Goal: Information Seeking & Learning: Learn about a topic

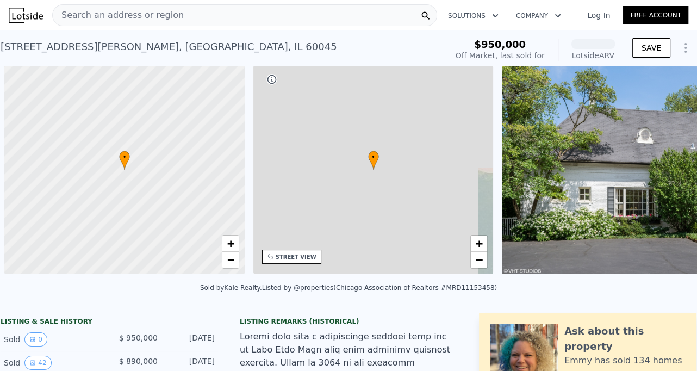
scroll to position [0, 4]
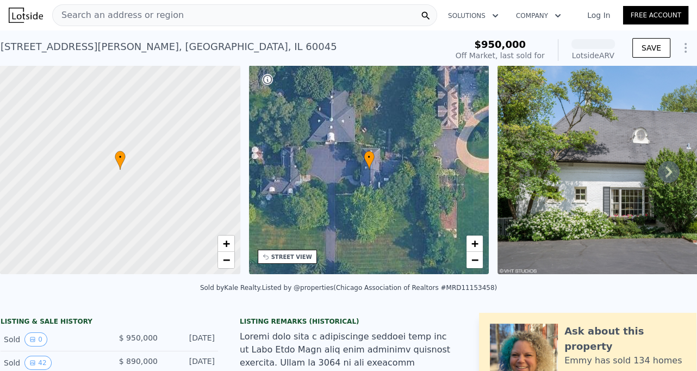
click at [192, 16] on div "Search an address or region" at bounding box center [244, 15] width 385 height 22
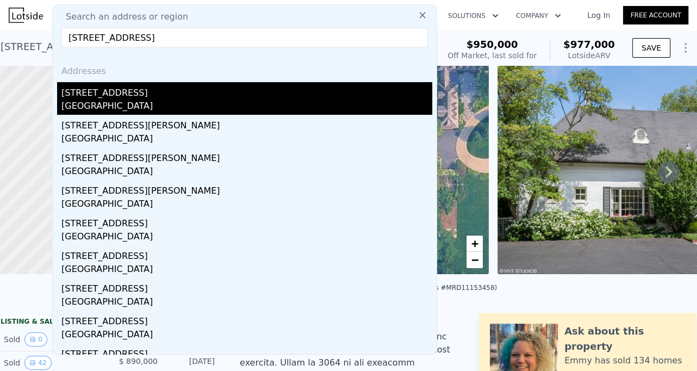
type input "1504 Ashland Ave, Evanston, IL 60201"
click at [134, 93] on div "1504 Ashland Ave" at bounding box center [246, 90] width 371 height 17
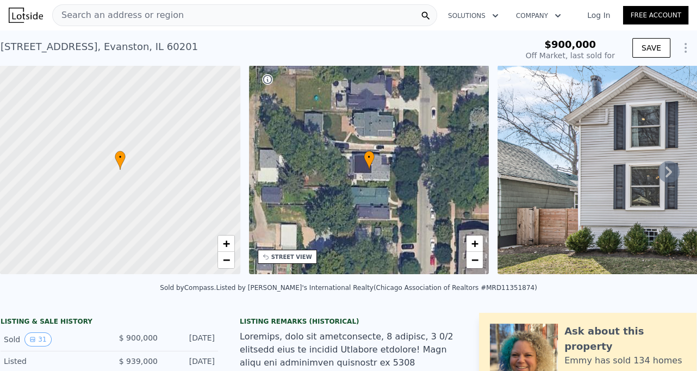
click at [664, 168] on icon at bounding box center [669, 172] width 22 height 22
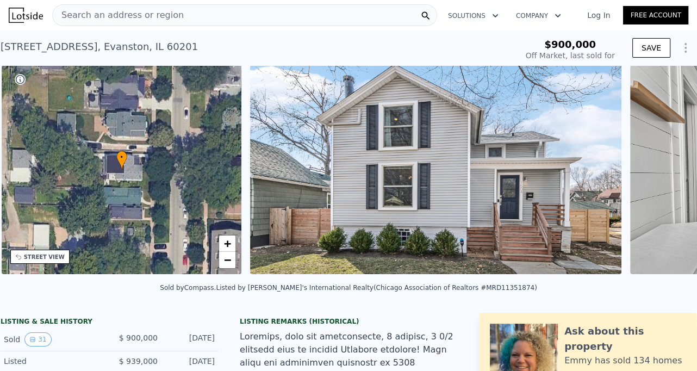
scroll to position [0, 253]
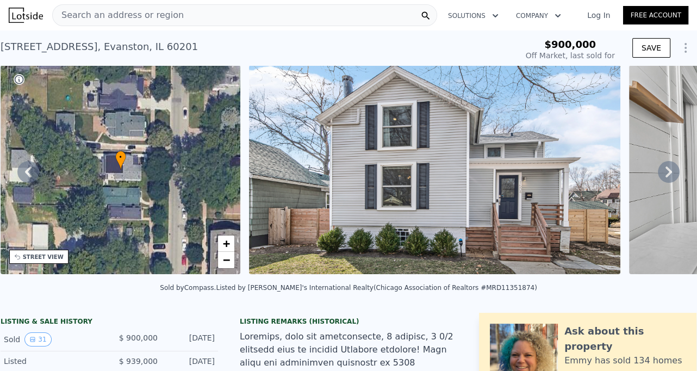
click at [669, 170] on icon at bounding box center [669, 171] width 7 height 11
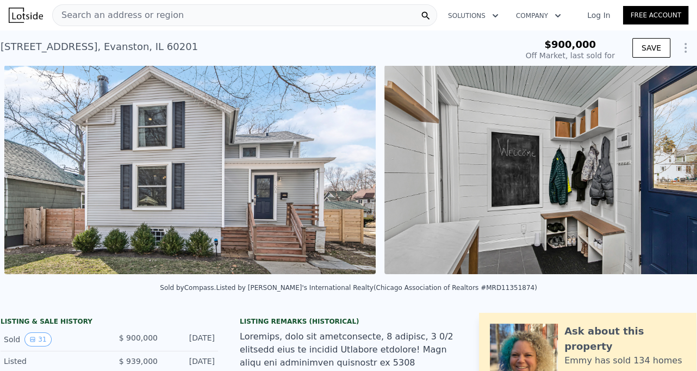
click at [669, 170] on div "• + − • + − STREET VIEW Loading... SATELLITE VIEW" at bounding box center [348, 171] width 697 height 213
click at [669, 170] on icon at bounding box center [669, 171] width 7 height 11
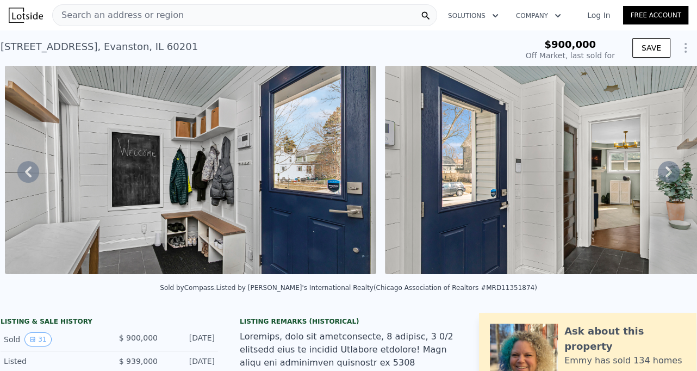
click at [669, 170] on icon at bounding box center [669, 171] width 7 height 11
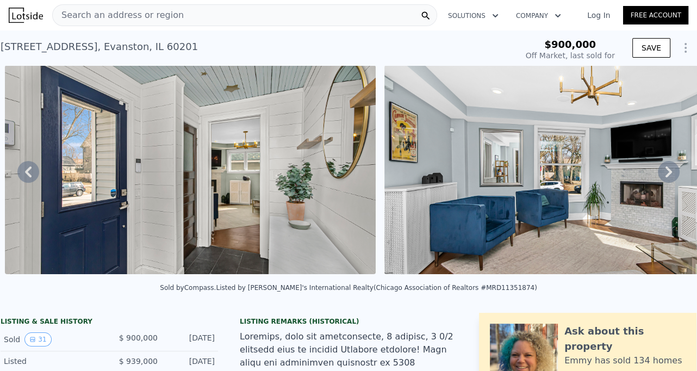
click at [669, 170] on icon at bounding box center [669, 171] width 7 height 11
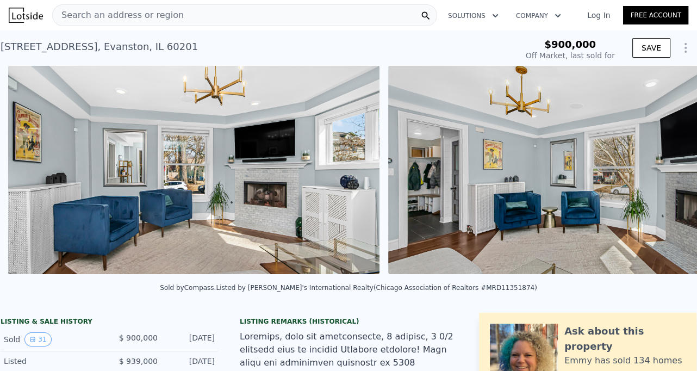
scroll to position [0, 1637]
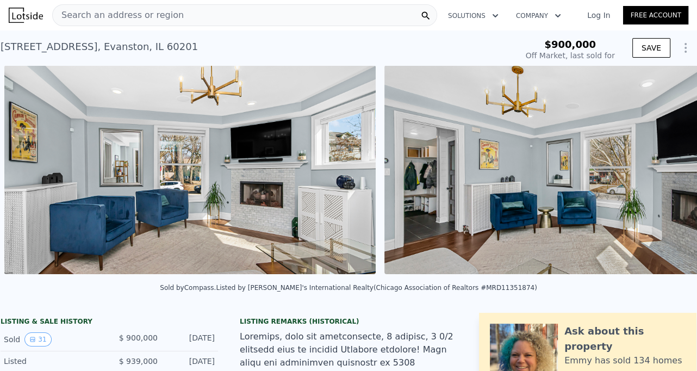
click at [669, 170] on div "• + − • + − STREET VIEW Loading... SATELLITE VIEW" at bounding box center [348, 171] width 697 height 213
click at [669, 170] on icon at bounding box center [669, 171] width 7 height 11
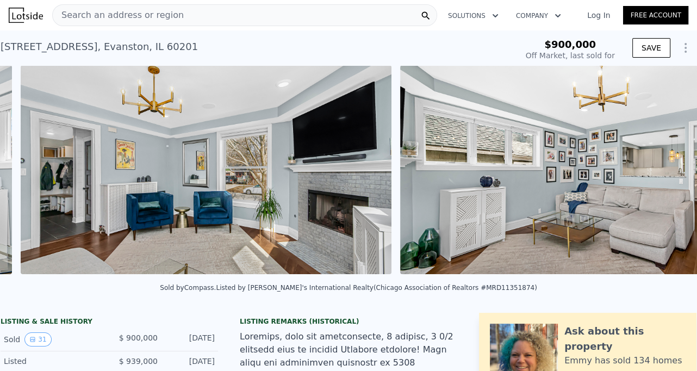
scroll to position [0, 2017]
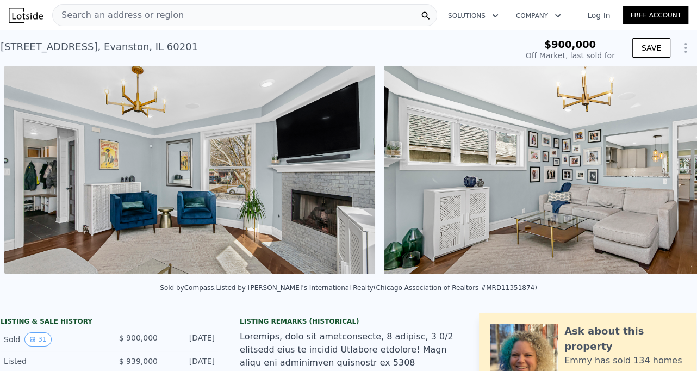
click at [669, 170] on div "• + − • + − STREET VIEW Loading... SATELLITE VIEW" at bounding box center [348, 171] width 697 height 213
click at [669, 170] on icon at bounding box center [669, 171] width 7 height 11
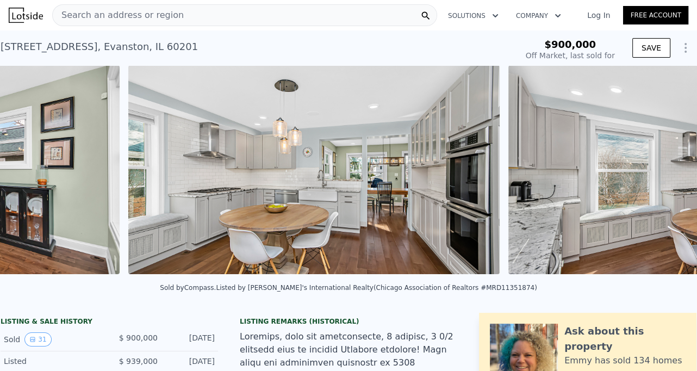
scroll to position [0, 3917]
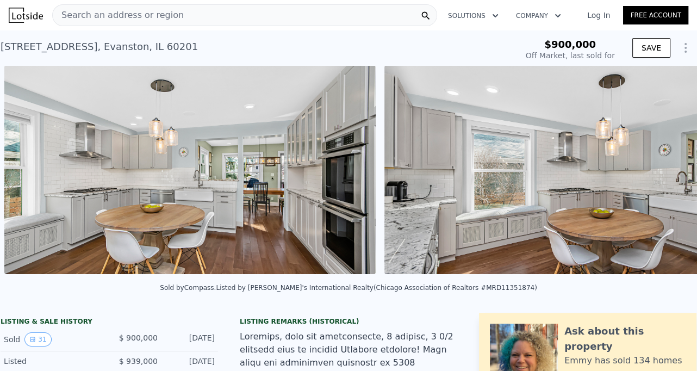
click at [574, 181] on img at bounding box center [569, 169] width 371 height 209
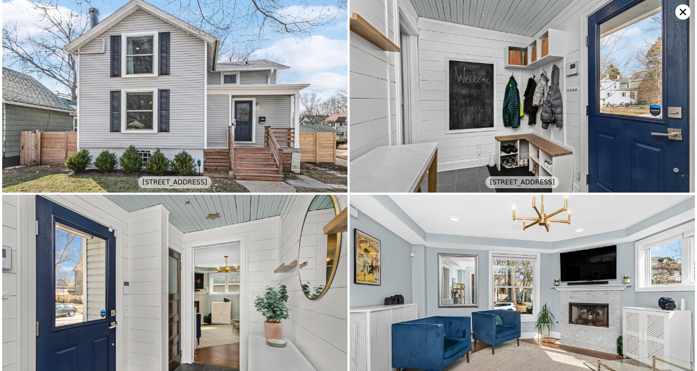
scroll to position [0, 0]
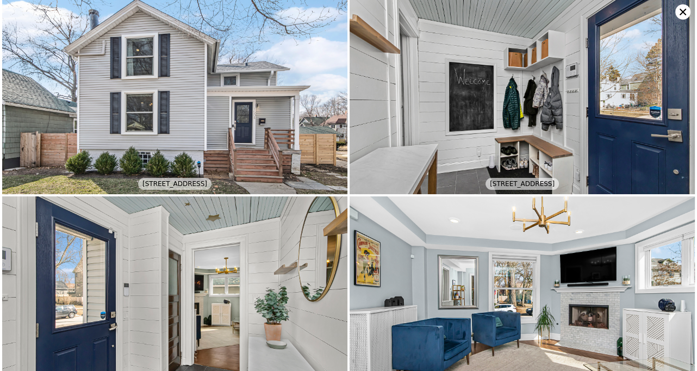
type input "$ 1,006,000"
type input "-$ 29,856"
click at [217, 112] on img at bounding box center [174, 97] width 345 height 194
click at [686, 16] on icon at bounding box center [682, 11] width 15 height 15
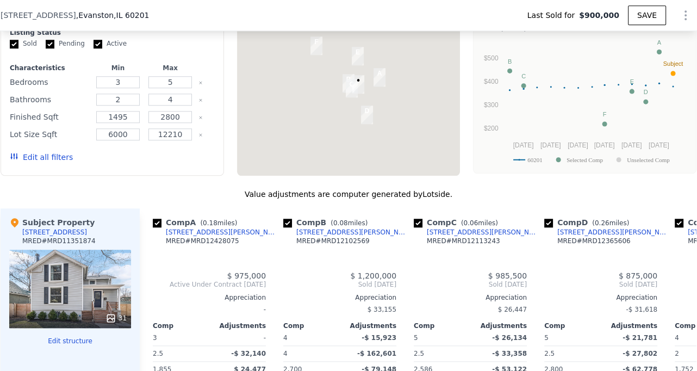
scroll to position [1062, 0]
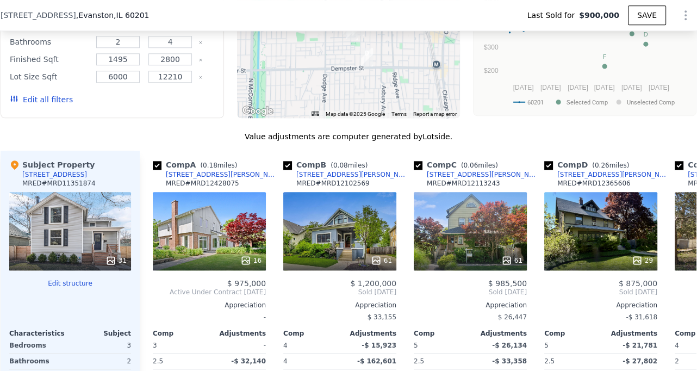
click at [78, 284] on button "Edit structure" at bounding box center [70, 283] width 122 height 9
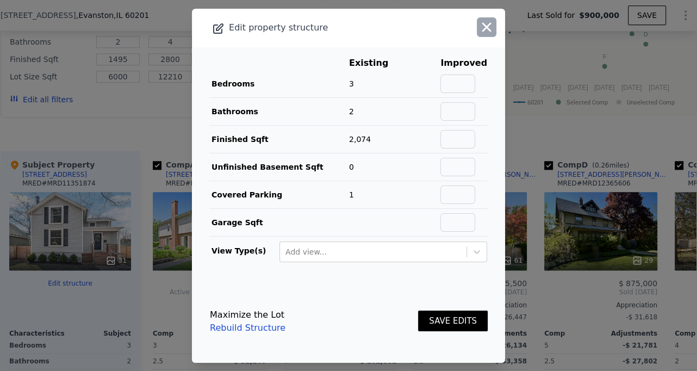
click at [486, 27] on icon "button" at bounding box center [486, 26] width 9 height 9
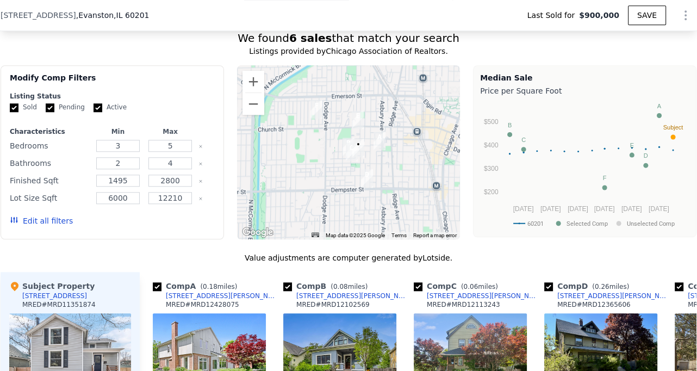
scroll to position [1113, 0]
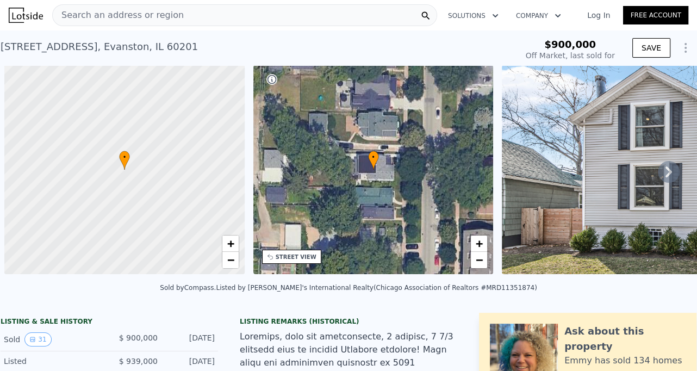
scroll to position [0, 4]
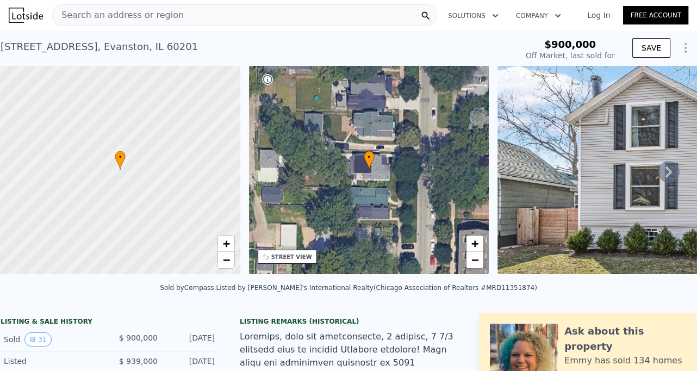
click at [186, 17] on div "Search an address or region" at bounding box center [244, 15] width 385 height 22
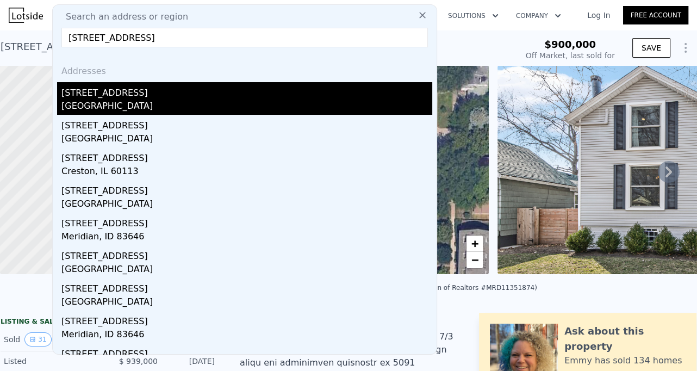
type input "123 n prairie st"
click at [141, 104] on div "Batavia, IL 60510" at bounding box center [246, 107] width 371 height 15
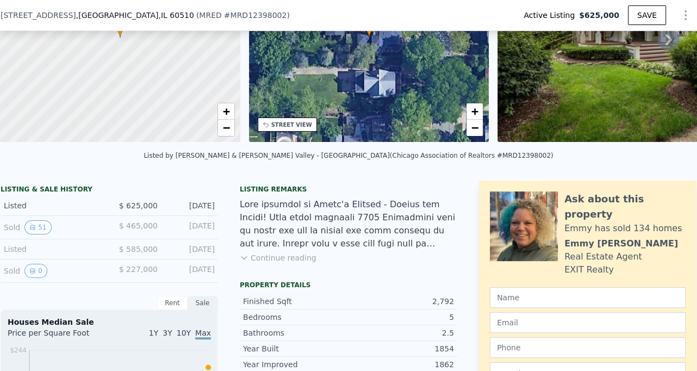
scroll to position [143, 0]
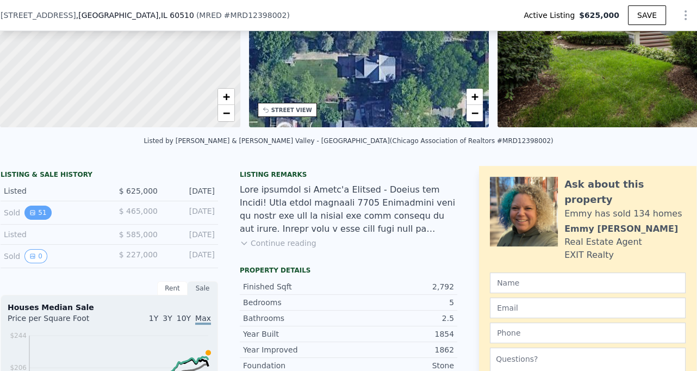
click at [37, 213] on button "51" at bounding box center [37, 213] width 27 height 14
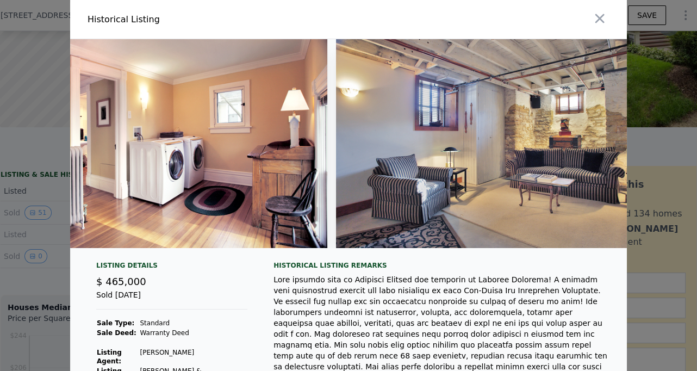
scroll to position [0, 11300]
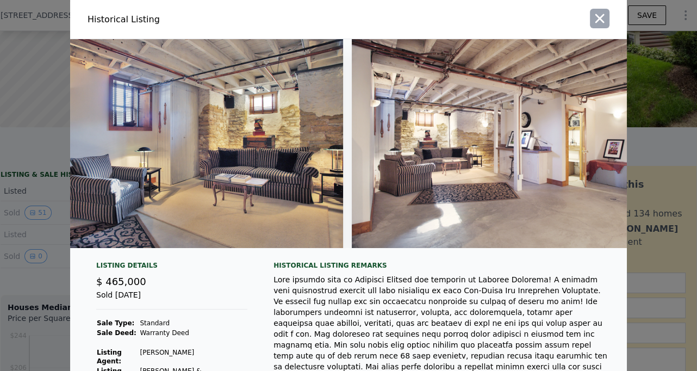
click at [601, 22] on icon "button" at bounding box center [599, 18] width 15 height 15
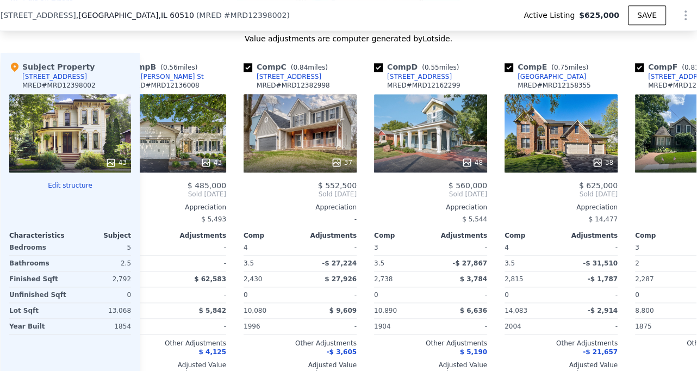
scroll to position [0, 171]
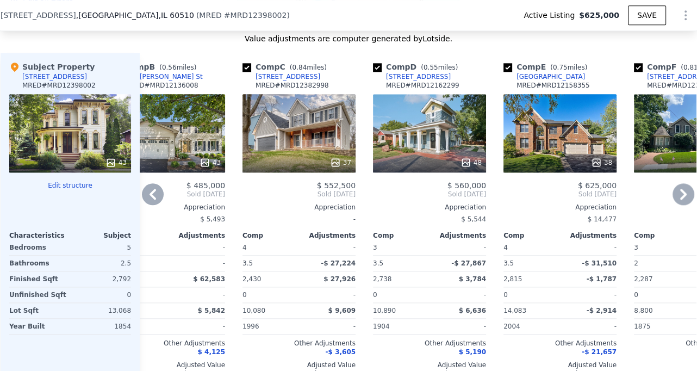
click at [407, 129] on div "48" at bounding box center [429, 133] width 113 height 78
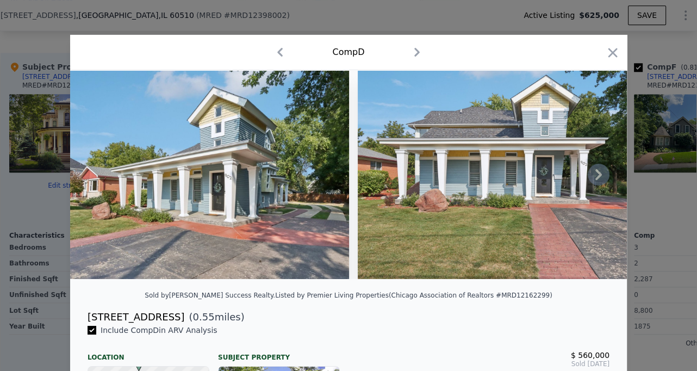
click at [600, 179] on icon at bounding box center [599, 175] width 22 height 22
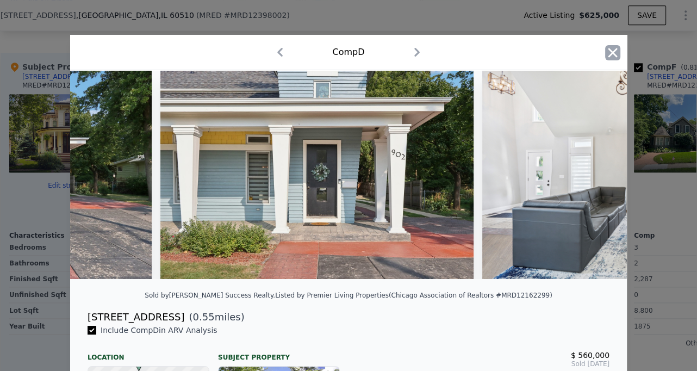
scroll to position [0, 522]
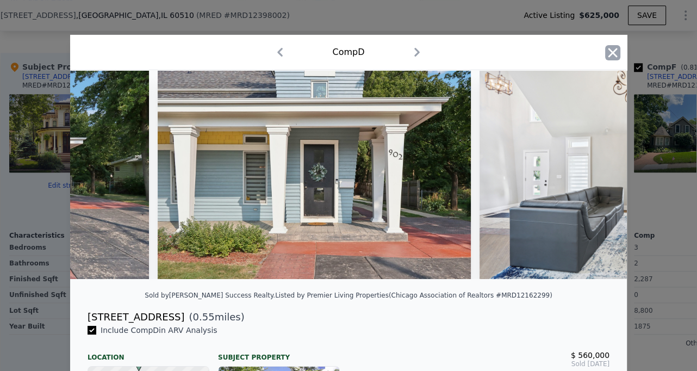
click at [616, 50] on icon "button" at bounding box center [612, 52] width 15 height 15
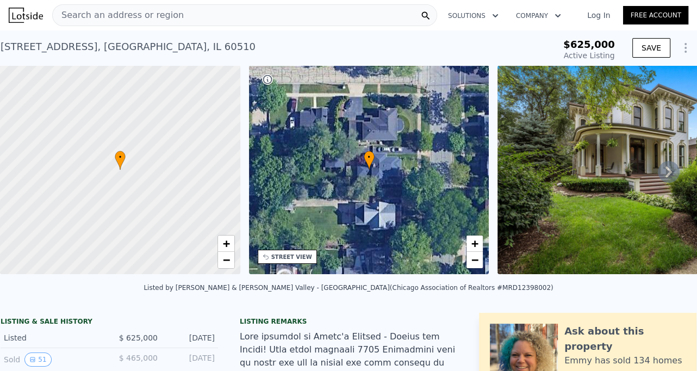
click at [686, 49] on icon "Show Options" at bounding box center [685, 47] width 13 height 13
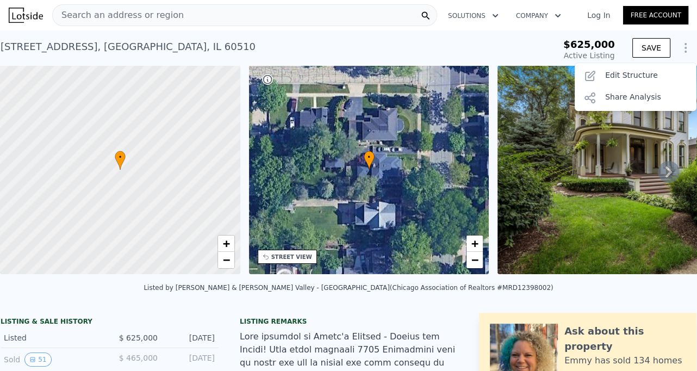
click at [435, 41] on div "123 N Prairie St , Batavia , IL 60510 Active at $625k" at bounding box center [257, 50] width 513 height 30
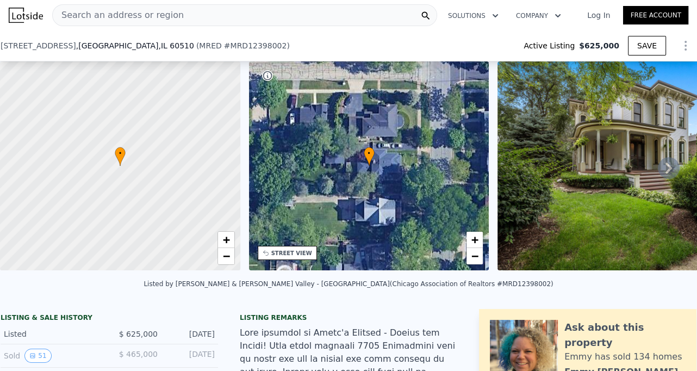
scroll to position [134, 0]
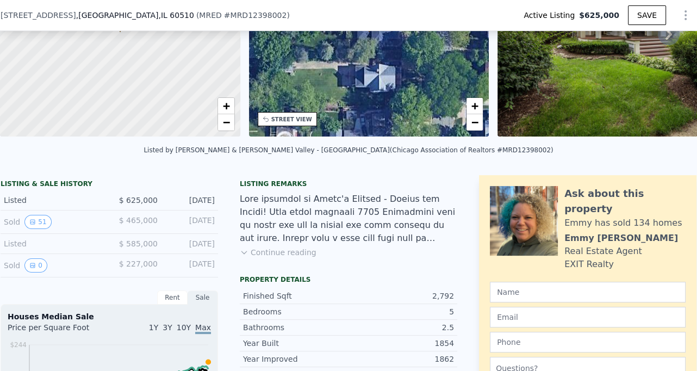
click at [277, 256] on button "Continue reading" at bounding box center [278, 252] width 77 height 11
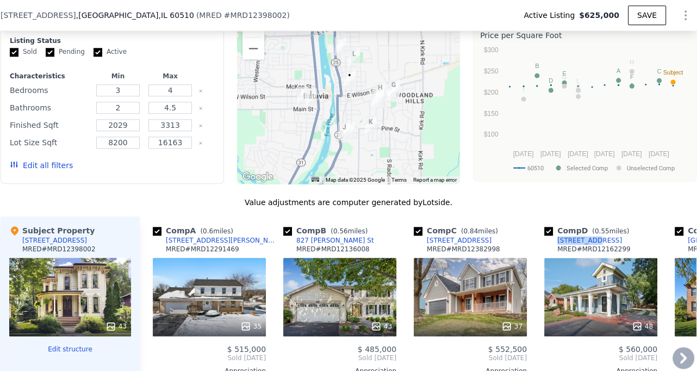
scroll to position [1024, 0]
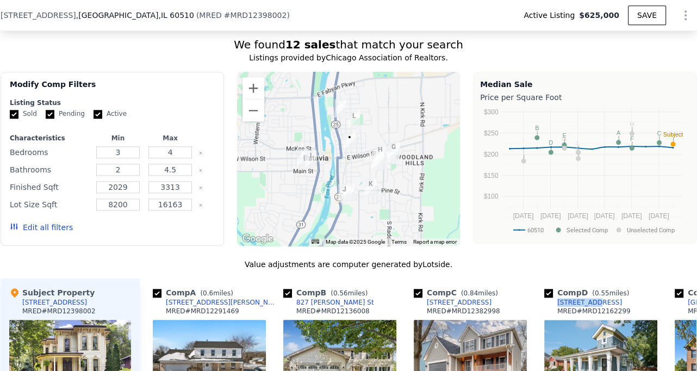
click at [54, 222] on button "Edit all filters" at bounding box center [41, 227] width 63 height 11
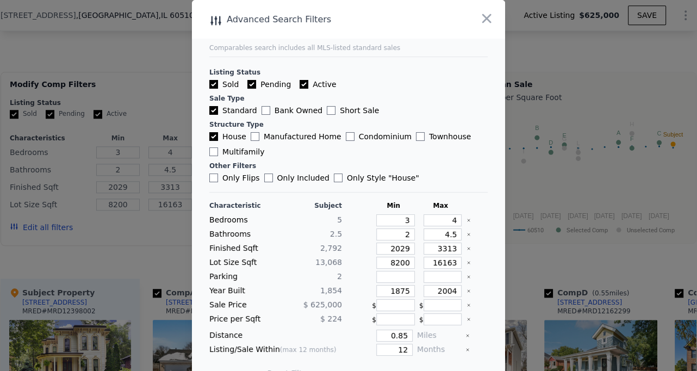
scroll to position [22, 0]
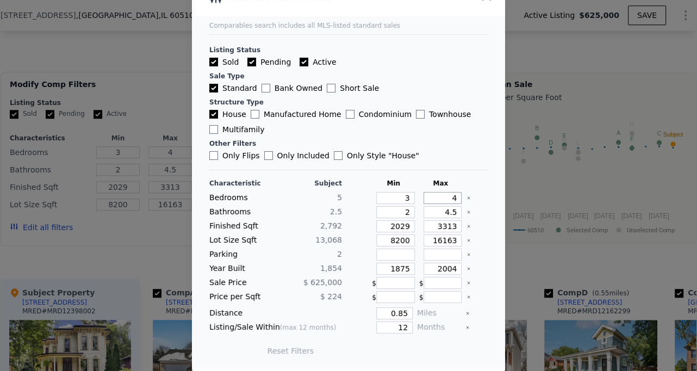
drag, startPoint x: 449, startPoint y: 198, endPoint x: 468, endPoint y: 198, distance: 19.0
click at [463, 198] on div "Bedrooms 5 3 4" at bounding box center [348, 198] width 278 height 12
drag, startPoint x: 390, startPoint y: 270, endPoint x: 415, endPoint y: 270, distance: 25.0
click at [405, 270] on input "1875" at bounding box center [395, 269] width 39 height 12
click at [376, 264] on input "1875" at bounding box center [395, 269] width 39 height 12
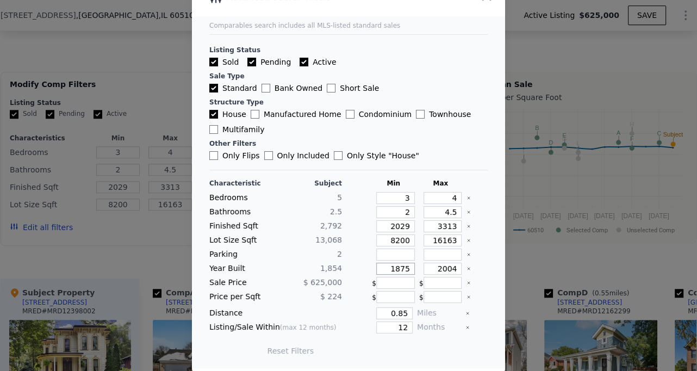
drag, startPoint x: 388, startPoint y: 268, endPoint x: 413, endPoint y: 268, distance: 25.0
click at [413, 268] on input "1875" at bounding box center [395, 269] width 39 height 12
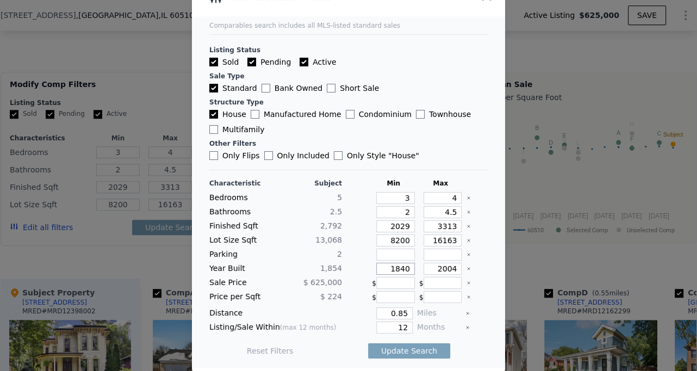
type input "1840"
drag, startPoint x: 433, startPoint y: 267, endPoint x: 469, endPoint y: 267, distance: 35.3
click at [469, 267] on div "Year Built 1,854 1840 2004" at bounding box center [348, 269] width 278 height 12
type input "1900"
click at [401, 315] on input "0.85" at bounding box center [394, 313] width 36 height 12
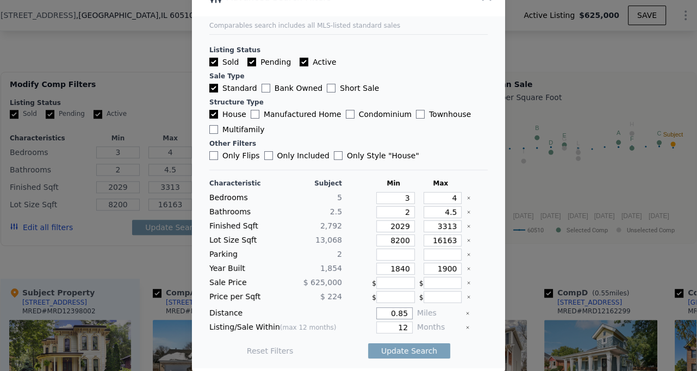
drag, startPoint x: 400, startPoint y: 313, endPoint x: 411, endPoint y: 313, distance: 10.9
click at [408, 313] on input "0.85" at bounding box center [394, 313] width 36 height 12
click at [401, 198] on input "3" at bounding box center [395, 198] width 39 height 12
drag, startPoint x: 405, startPoint y: 198, endPoint x: 411, endPoint y: 198, distance: 6.0
click at [411, 198] on input "3" at bounding box center [395, 198] width 39 height 12
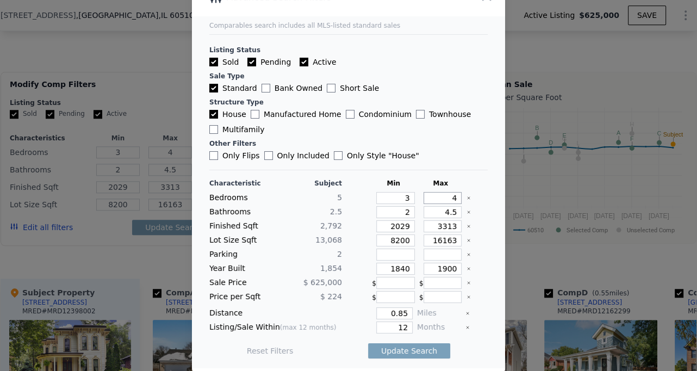
drag, startPoint x: 439, startPoint y: 200, endPoint x: 457, endPoint y: 200, distance: 17.9
click at [457, 200] on input "4" at bounding box center [443, 198] width 39 height 12
type input "7"
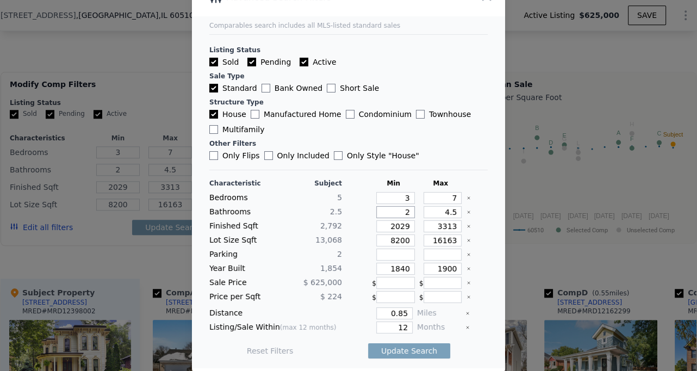
drag, startPoint x: 402, startPoint y: 214, endPoint x: 412, endPoint y: 214, distance: 9.8
click at [411, 214] on input "2" at bounding box center [395, 212] width 39 height 12
drag, startPoint x: 440, startPoint y: 212, endPoint x: 462, endPoint y: 212, distance: 22.3
click at [462, 212] on div "Bathrooms 2.5 2 4.5" at bounding box center [348, 212] width 278 height 12
type input "7"
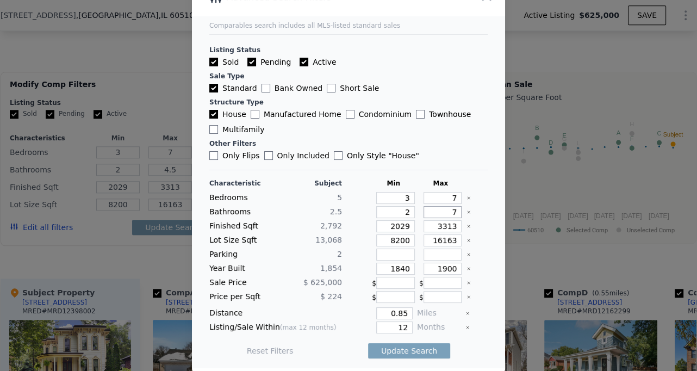
type input "7"
drag, startPoint x: 435, startPoint y: 226, endPoint x: 459, endPoint y: 226, distance: 24.5
click at [458, 226] on input "3313" at bounding box center [443, 226] width 39 height 12
type input "4"
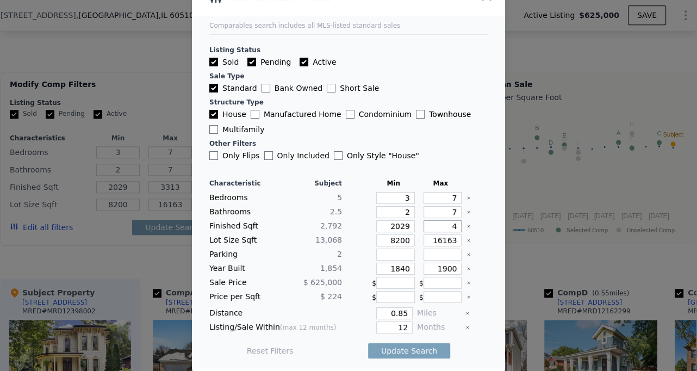
type input "4"
type input "40"
type input "400"
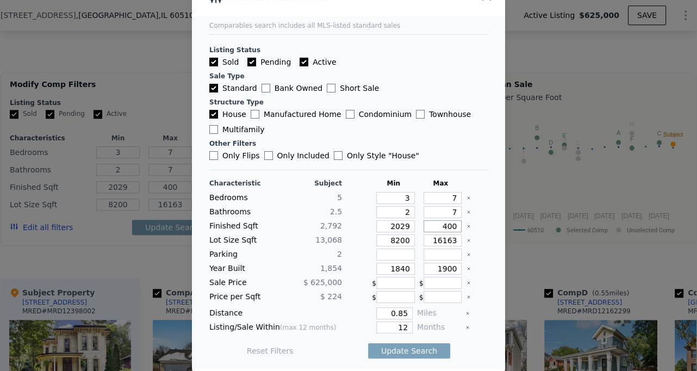
type input "4000"
drag, startPoint x: 430, startPoint y: 239, endPoint x: 464, endPoint y: 239, distance: 34.8
click at [464, 239] on div "Lot Size Sqft 13,068 8200 16163" at bounding box center [348, 240] width 278 height 12
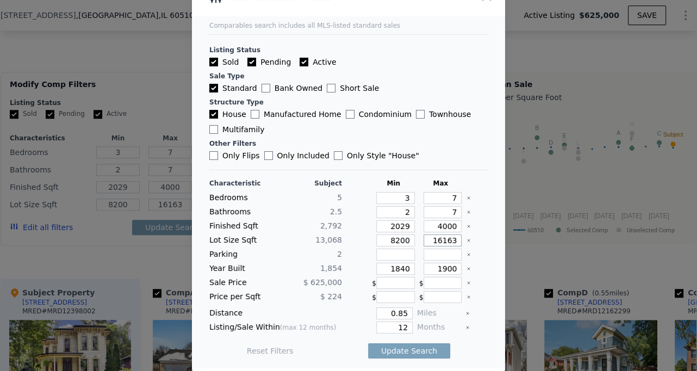
type input "2"
type input "25"
type input "250"
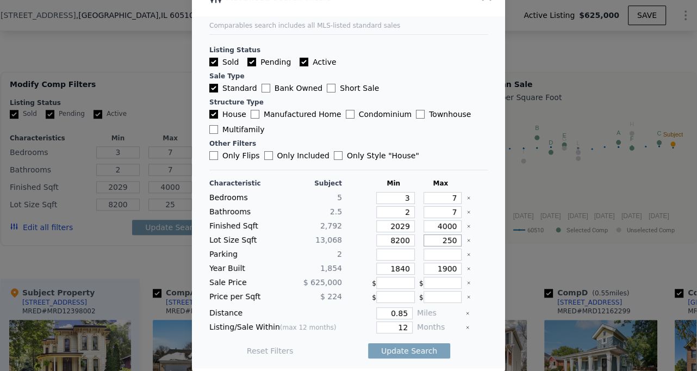
type input "250"
type input "2500"
click at [405, 346] on button "Update Search" at bounding box center [409, 350] width 82 height 15
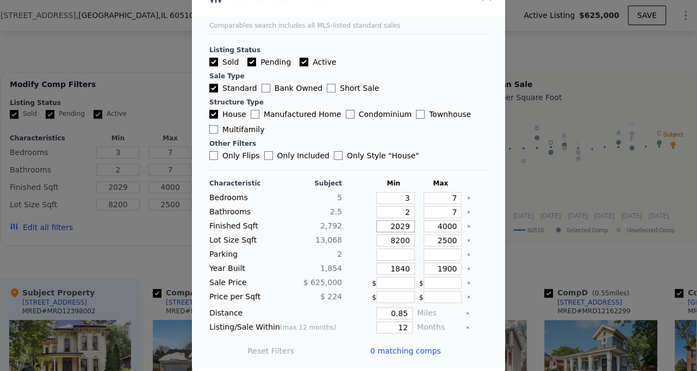
drag, startPoint x: 388, startPoint y: 225, endPoint x: 414, endPoint y: 225, distance: 26.6
click at [414, 225] on div "2029" at bounding box center [393, 226] width 43 height 12
type input "2"
type input "20"
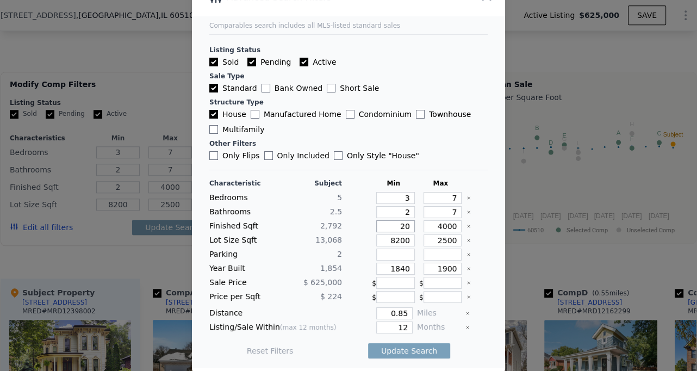
type input "20"
type input "200"
type input "2000"
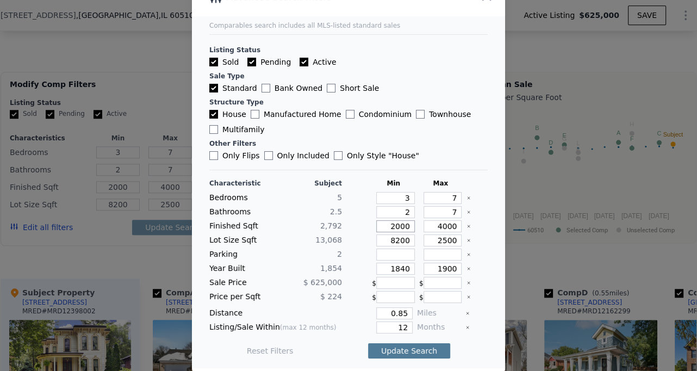
type input "2000"
click at [406, 349] on button "Update Search" at bounding box center [409, 350] width 82 height 15
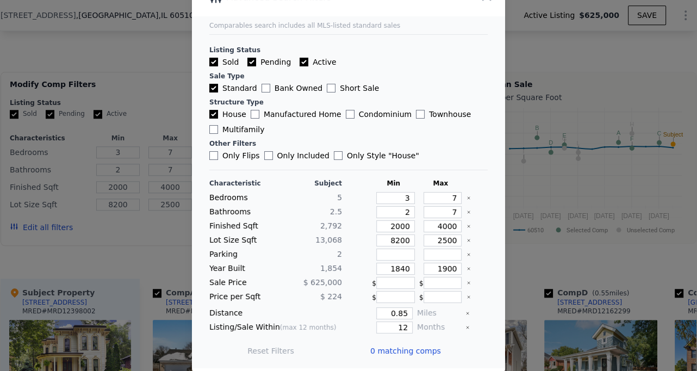
scroll to position [0, 0]
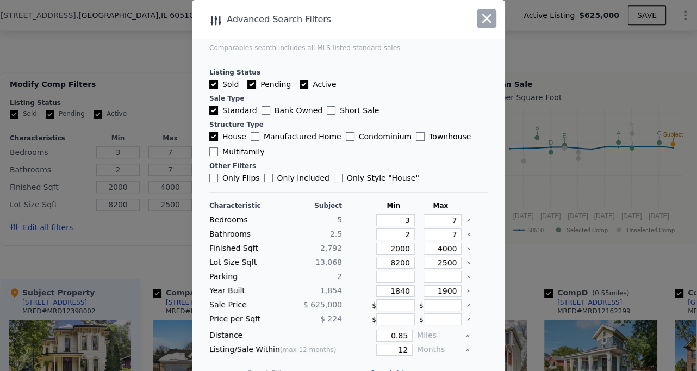
click at [489, 17] on icon "button" at bounding box center [486, 18] width 15 height 15
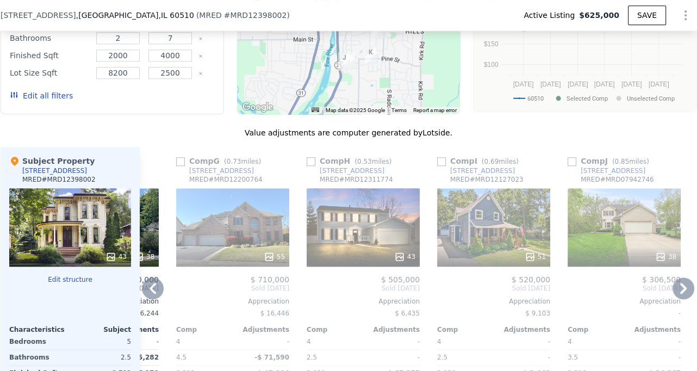
scroll to position [1008, 0]
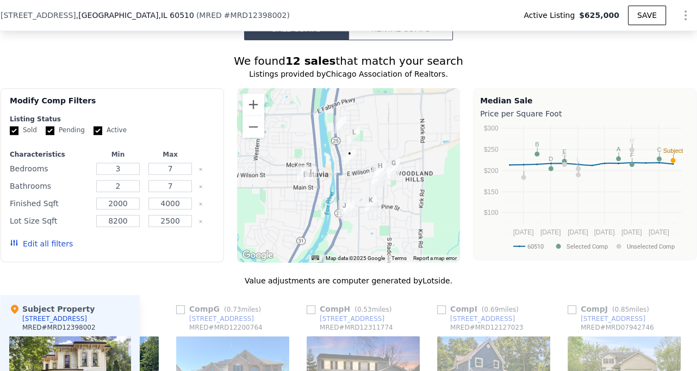
click at [45, 238] on button "Edit all filters" at bounding box center [41, 243] width 63 height 11
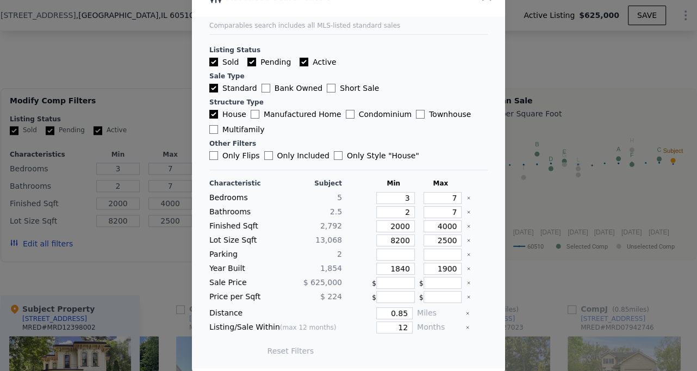
scroll to position [0, 0]
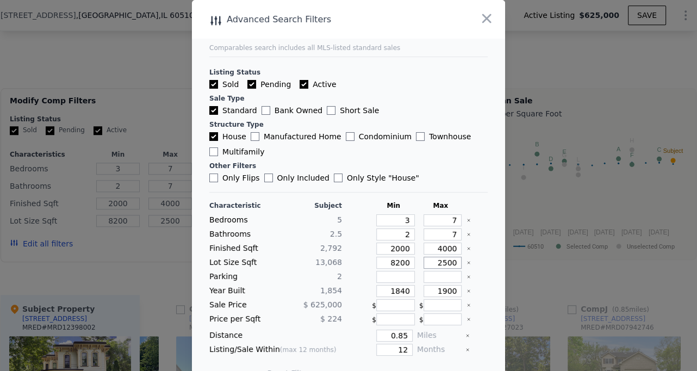
click at [456, 263] on input "2500" at bounding box center [443, 263] width 39 height 12
type input "25000"
type input "24997"
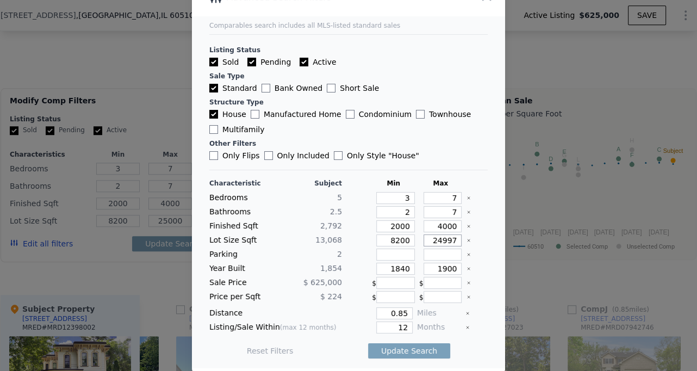
type input "24997"
click at [429, 350] on button "Update Search" at bounding box center [409, 350] width 82 height 15
checkbox input "false"
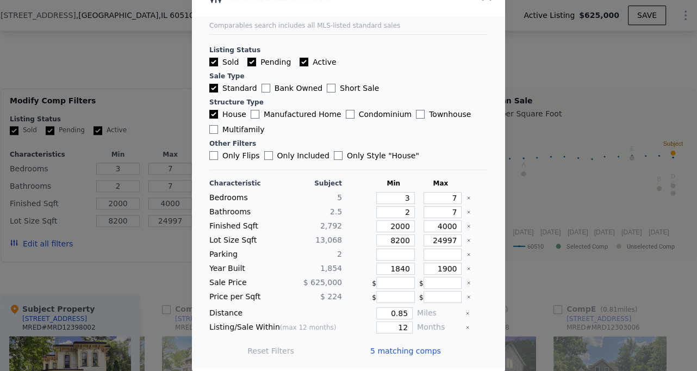
scroll to position [0, 0]
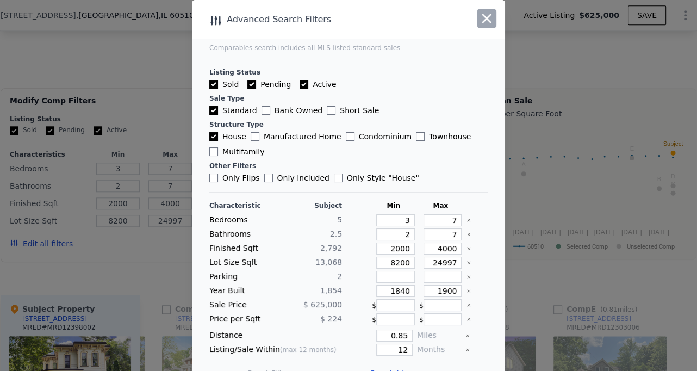
click at [485, 23] on icon "button" at bounding box center [486, 18] width 15 height 15
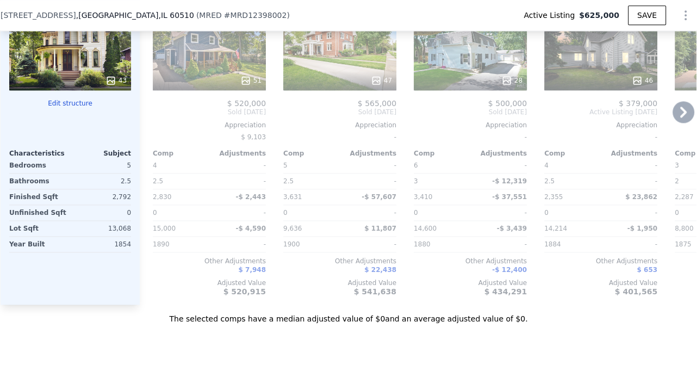
scroll to position [1098, 0]
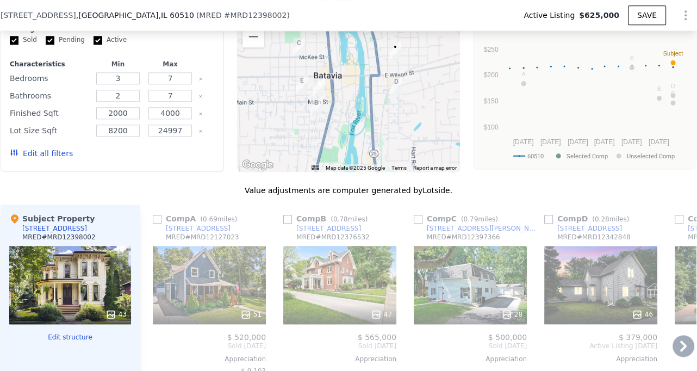
click at [216, 246] on div "51" at bounding box center [209, 285] width 113 height 78
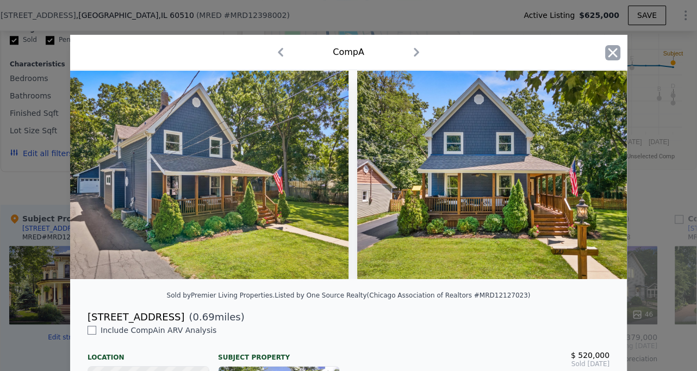
click at [615, 50] on icon "button" at bounding box center [612, 52] width 9 height 9
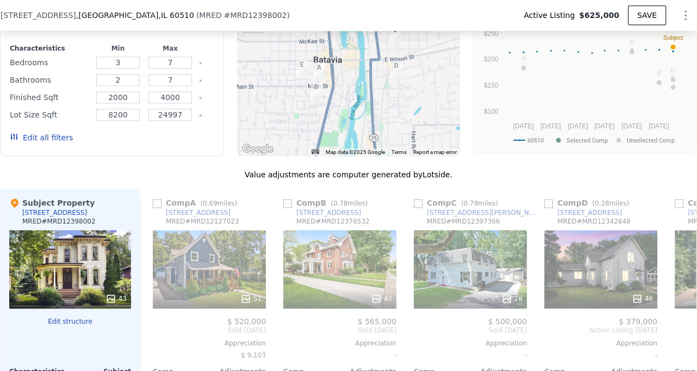
scroll to position [1127, 0]
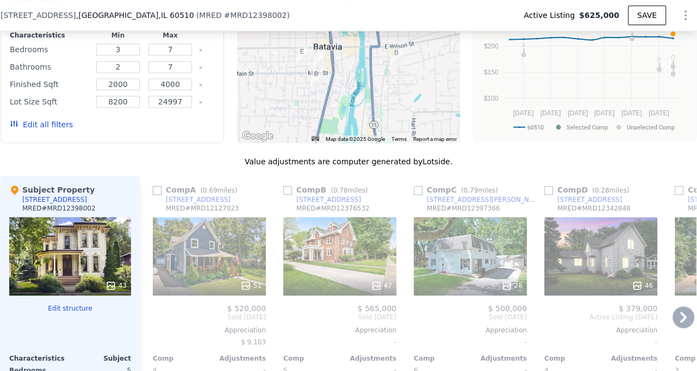
click at [153, 186] on input "checkbox" at bounding box center [157, 190] width 9 height 9
checkbox input "true"
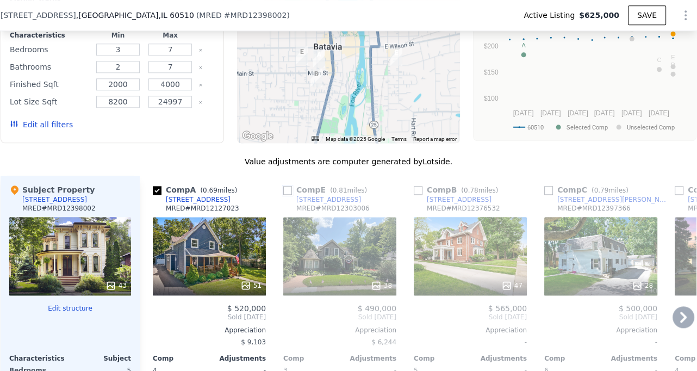
click at [285, 186] on input "checkbox" at bounding box center [287, 190] width 9 height 9
checkbox input "true"
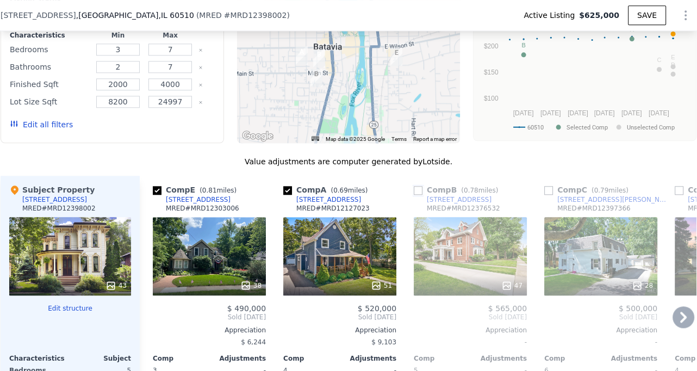
click at [421, 186] on input "checkbox" at bounding box center [418, 190] width 9 height 9
checkbox input "true"
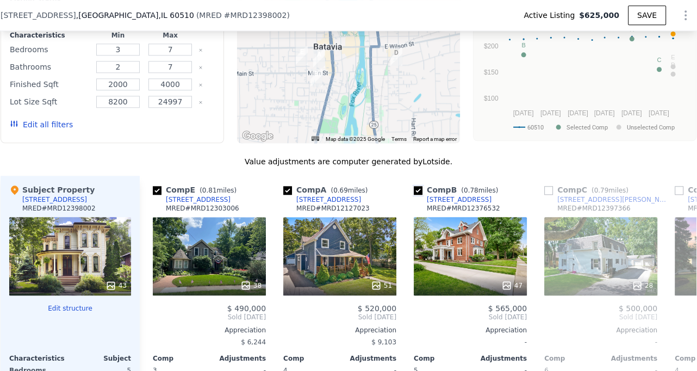
scroll to position [0, 121]
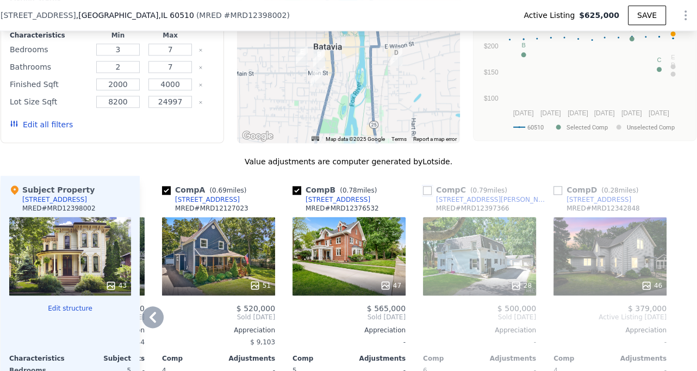
click at [425, 186] on input "checkbox" at bounding box center [427, 190] width 9 height 9
checkbox input "true"
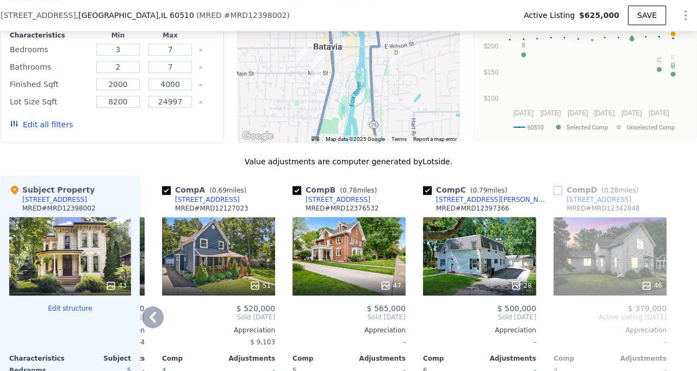
click at [560, 186] on input "checkbox" at bounding box center [558, 190] width 9 height 9
checkbox input "true"
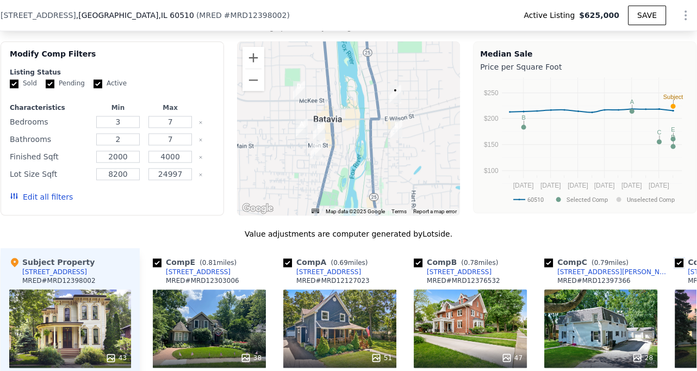
scroll to position [1036, 0]
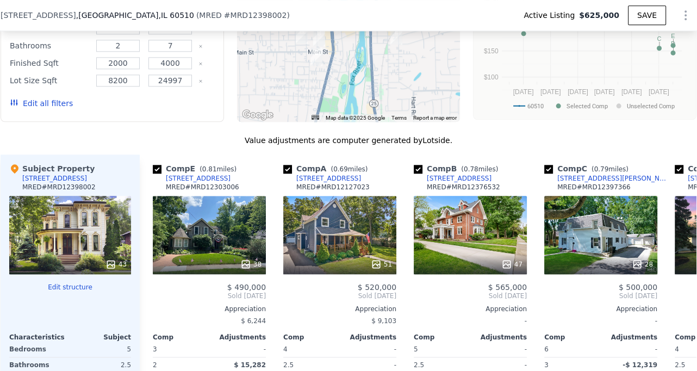
click at [48, 98] on button "Edit all filters" at bounding box center [41, 103] width 63 height 11
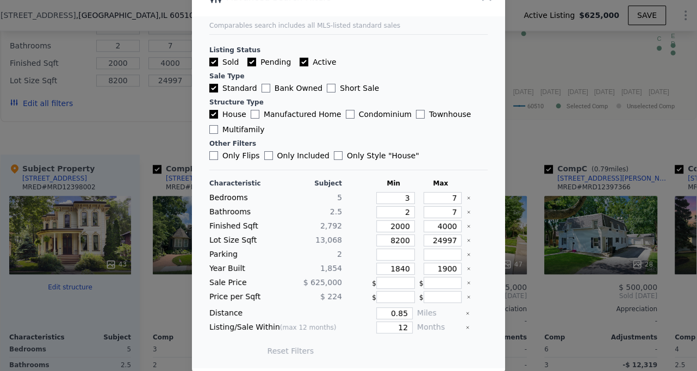
scroll to position [0, 0]
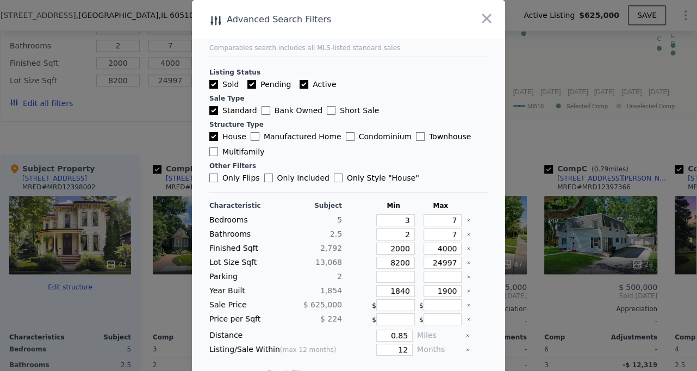
click at [487, 21] on icon "button" at bounding box center [486, 18] width 15 height 15
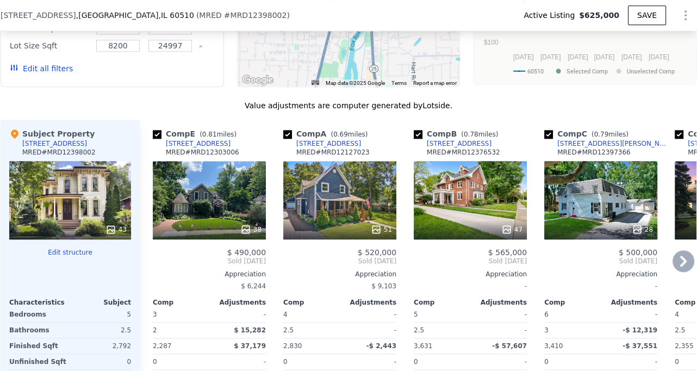
scroll to position [1254, 0]
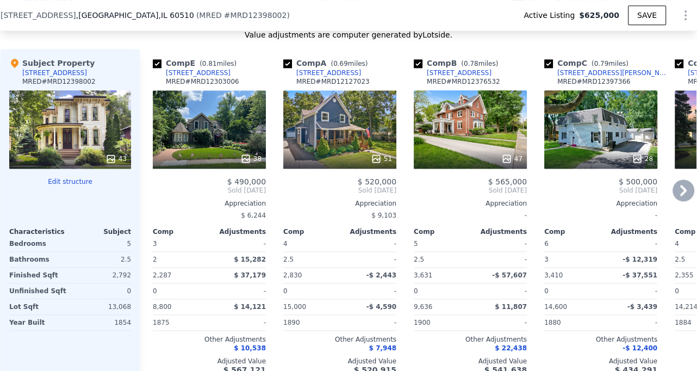
click at [246, 199] on div "Appreciation" at bounding box center [209, 203] width 113 height 9
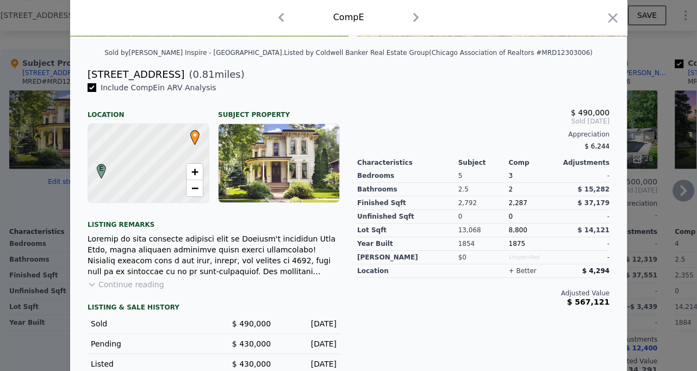
scroll to position [253, 0]
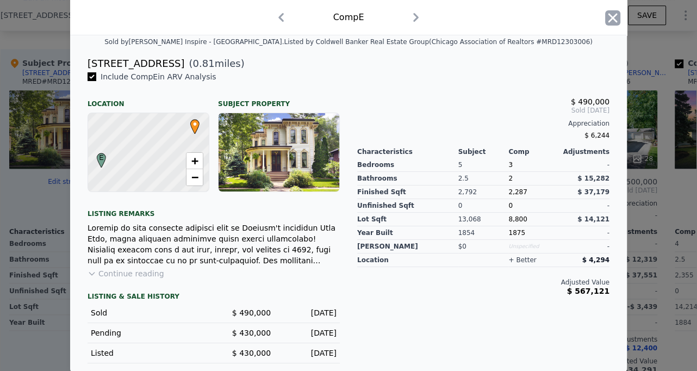
click at [612, 16] on icon "button" at bounding box center [612, 17] width 15 height 15
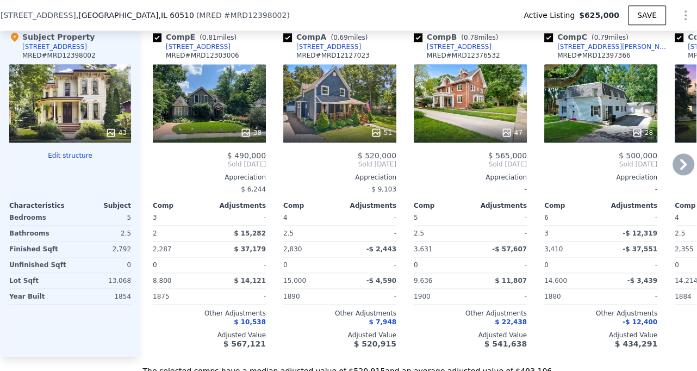
scroll to position [0, 121]
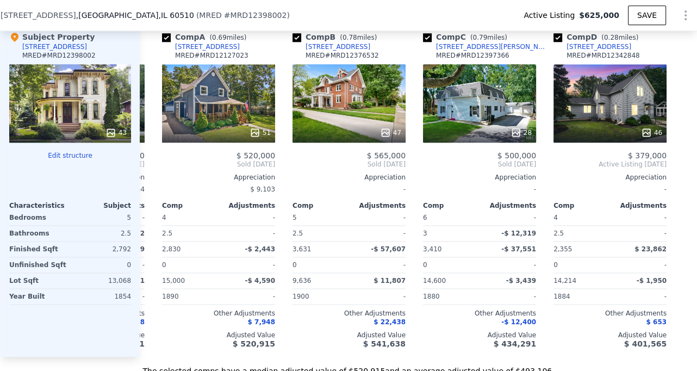
click at [83, 151] on button "Edit structure" at bounding box center [70, 155] width 122 height 9
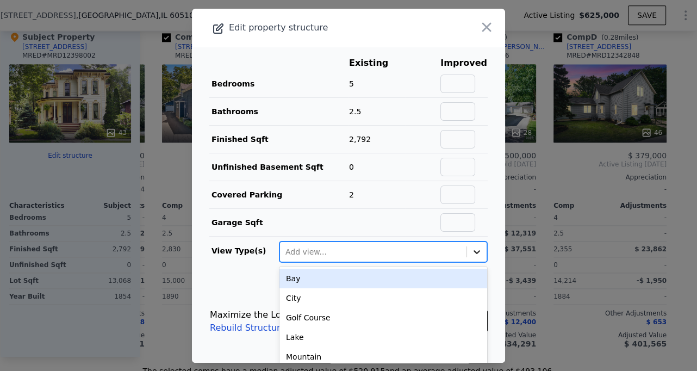
click at [473, 259] on div at bounding box center [477, 252] width 20 height 20
click at [484, 25] on icon "button" at bounding box center [486, 26] width 9 height 9
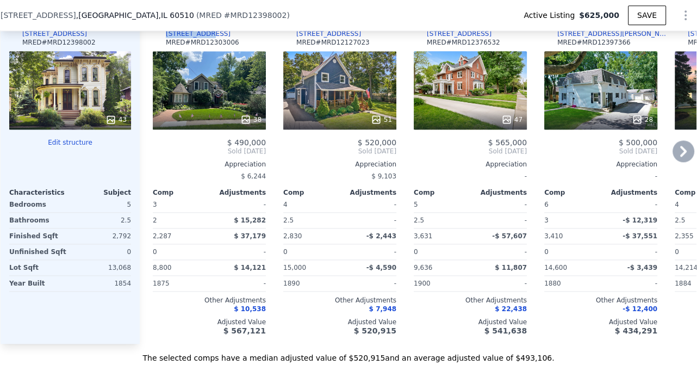
scroll to position [1293, 0]
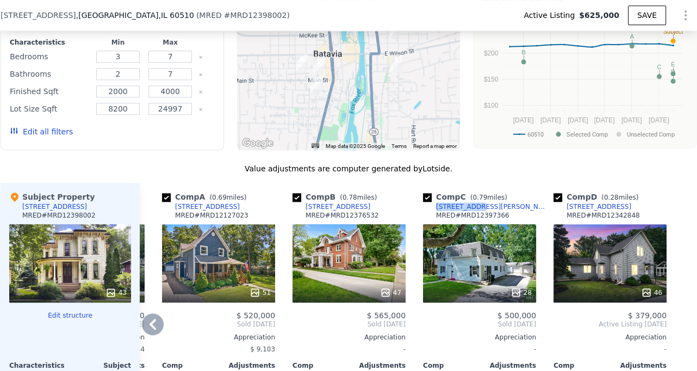
scroll to position [988, 0]
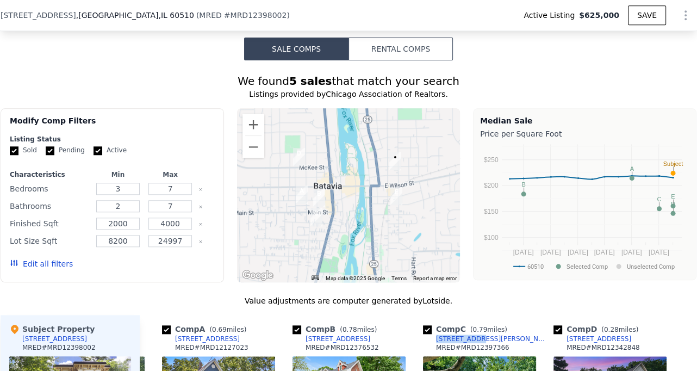
click at [53, 258] on button "Edit all filters" at bounding box center [41, 263] width 63 height 11
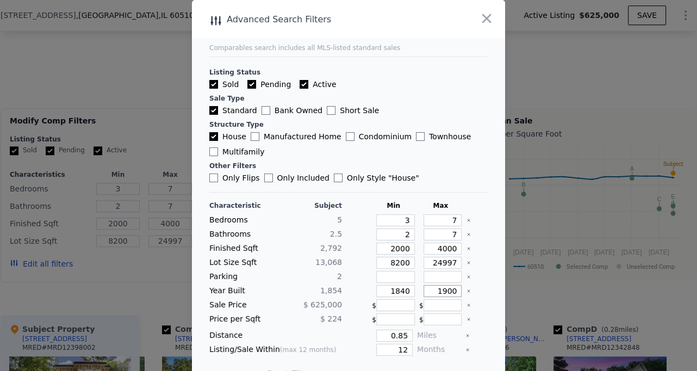
drag, startPoint x: 439, startPoint y: 290, endPoint x: 455, endPoint y: 290, distance: 15.8
click at [455, 290] on input "1900" at bounding box center [443, 291] width 39 height 12
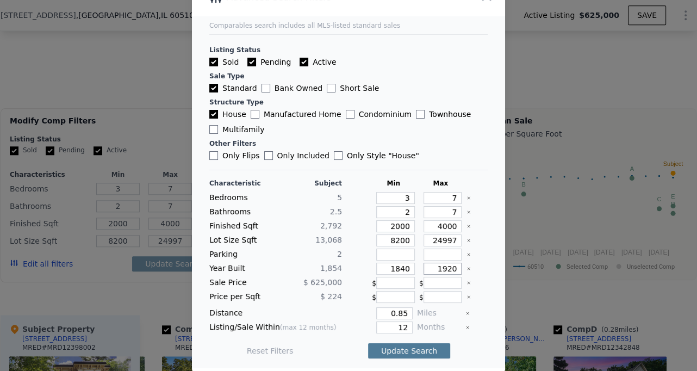
type input "1920"
click at [409, 346] on button "Update Search" at bounding box center [409, 350] width 82 height 15
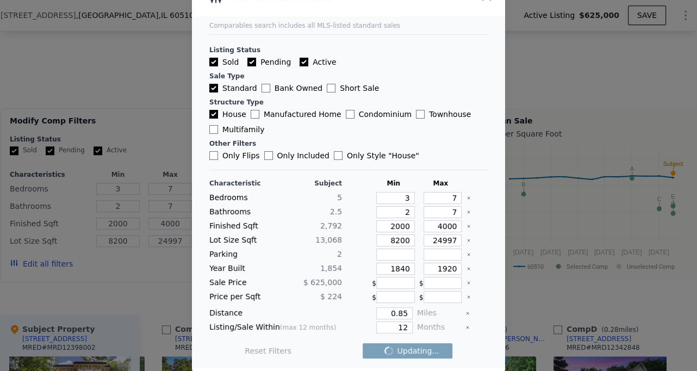
checkbox input "false"
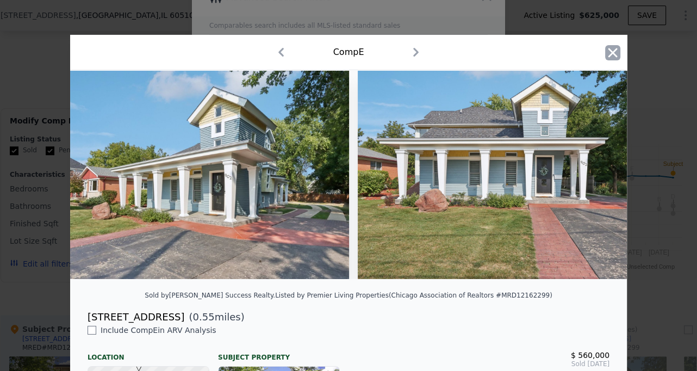
click at [614, 54] on icon "button" at bounding box center [612, 52] width 9 height 9
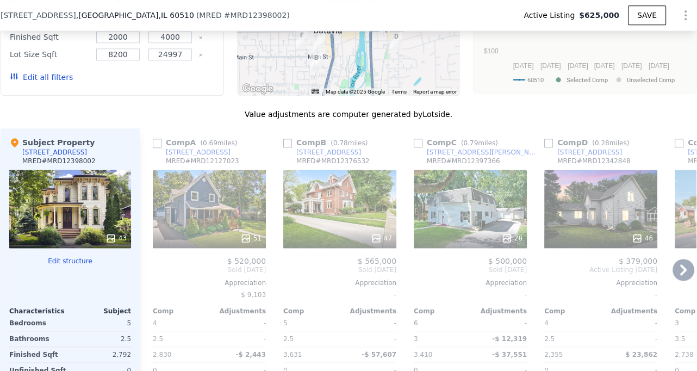
click at [161, 139] on input "checkbox" at bounding box center [157, 143] width 9 height 9
checkbox input "true"
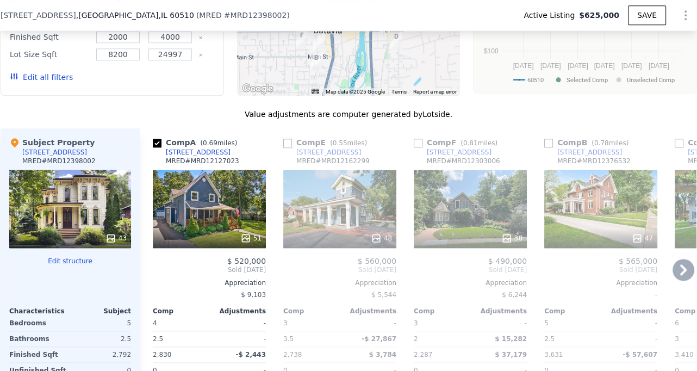
click at [286, 139] on input "checkbox" at bounding box center [287, 143] width 9 height 9
checkbox input "true"
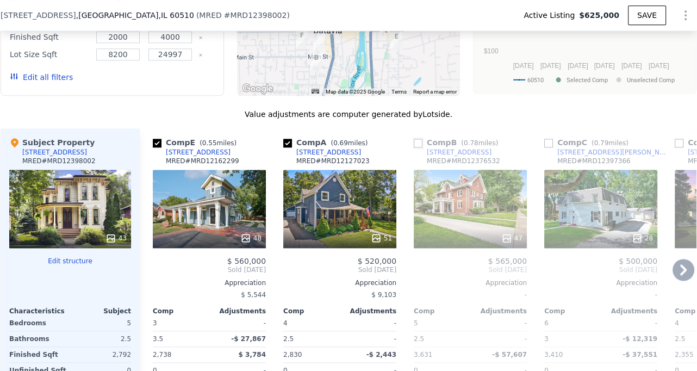
click at [421, 139] on input "checkbox" at bounding box center [418, 143] width 9 height 9
checkbox input "true"
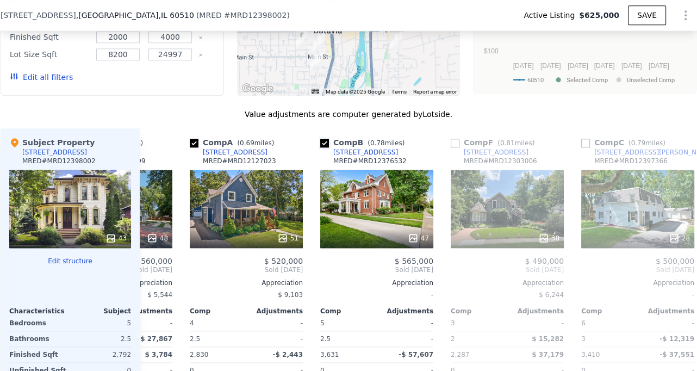
scroll to position [0, 101]
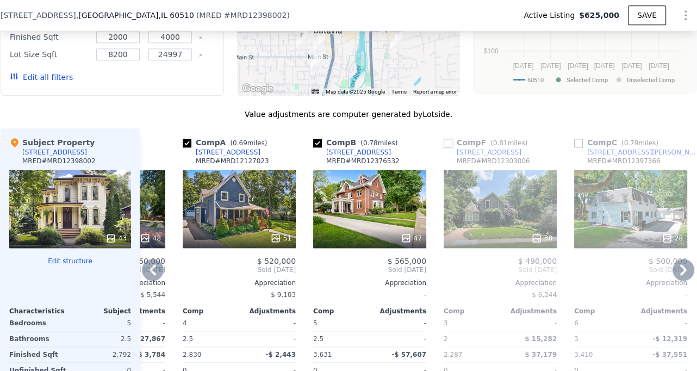
click at [450, 139] on input "checkbox" at bounding box center [448, 143] width 9 height 9
checkbox input "true"
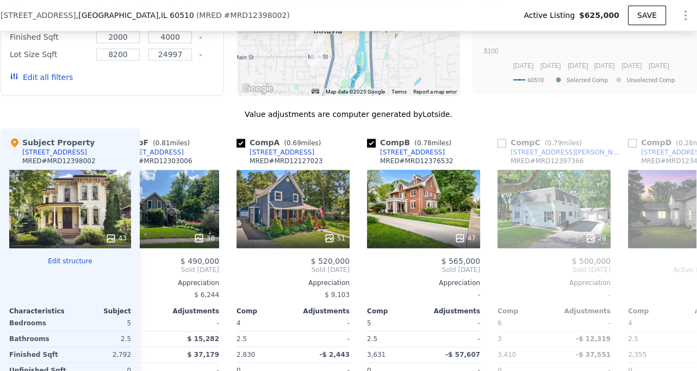
scroll to position [0, 252]
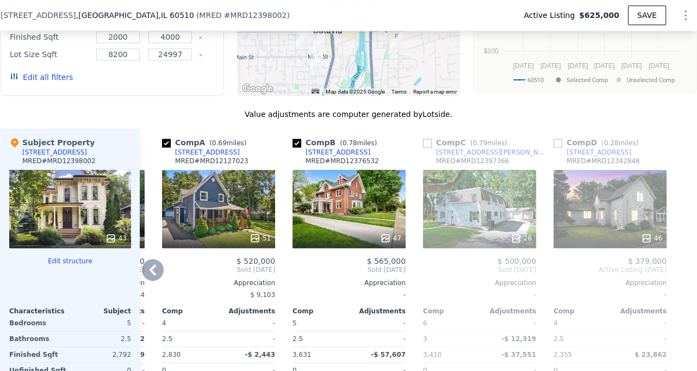
click at [429, 139] on input "checkbox" at bounding box center [427, 143] width 9 height 9
checkbox input "true"
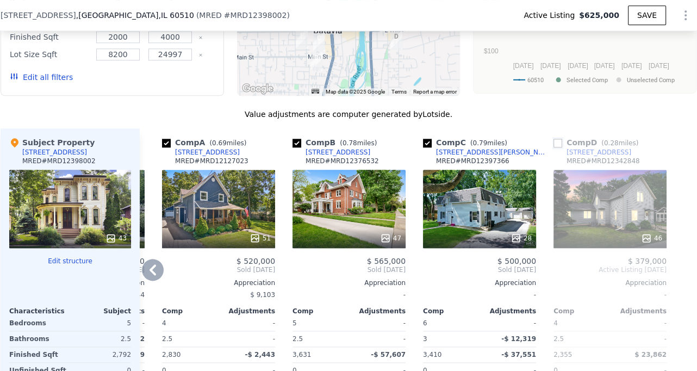
click at [559, 139] on input "checkbox" at bounding box center [558, 143] width 9 height 9
checkbox input "true"
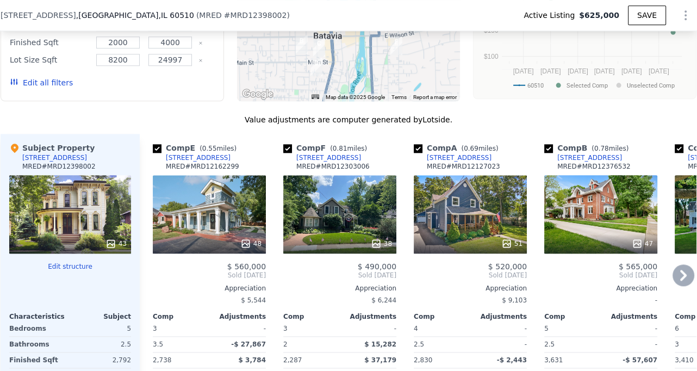
scroll to position [1243, 0]
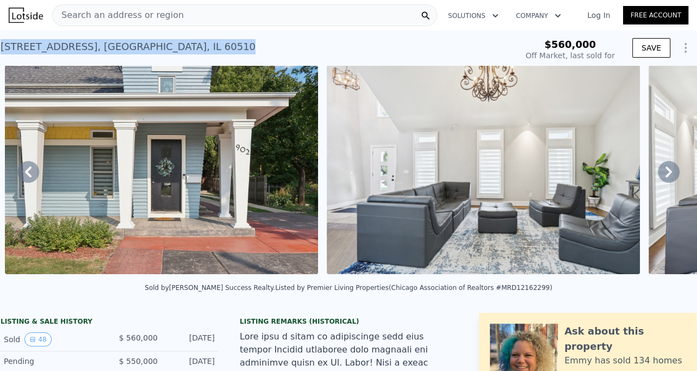
drag, startPoint x: 148, startPoint y: 45, endPoint x: 3, endPoint y: 45, distance: 144.6
click at [3, 45] on div "902 Park St , Batavia , IL 60510 Sold Nov 2024 for $560k" at bounding box center [257, 50] width 512 height 30
copy div "902 Park St , Batavia , IL 60510"
type input "$ 539,000"
type input "-$ 97,235"
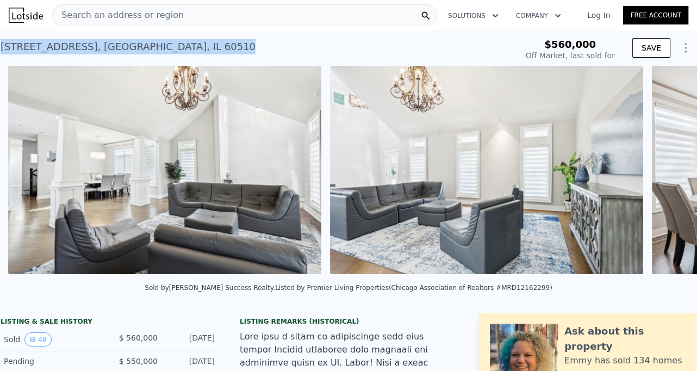
scroll to position [0, 2072]
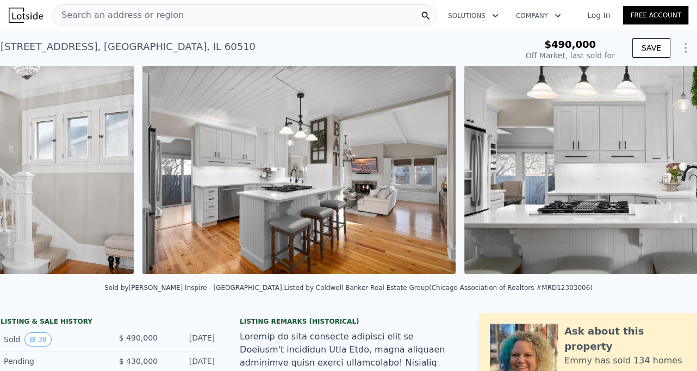
scroll to position [0, 3968]
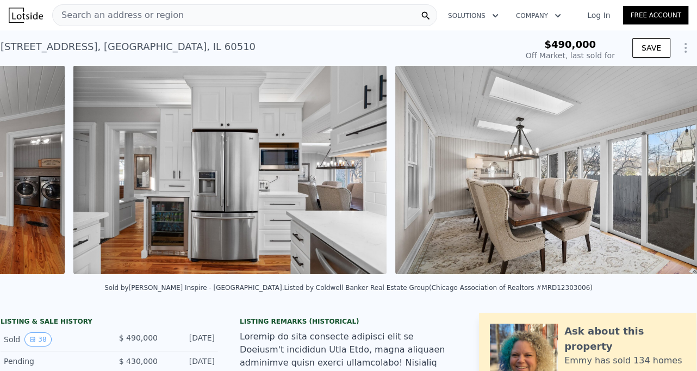
type input "$ 475,000"
type input "-$ 82,687"
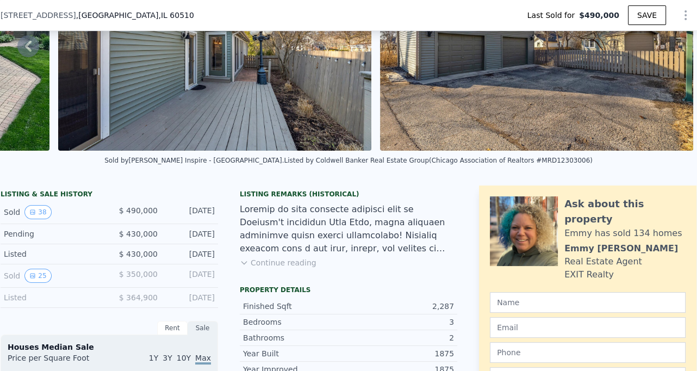
scroll to position [170, 0]
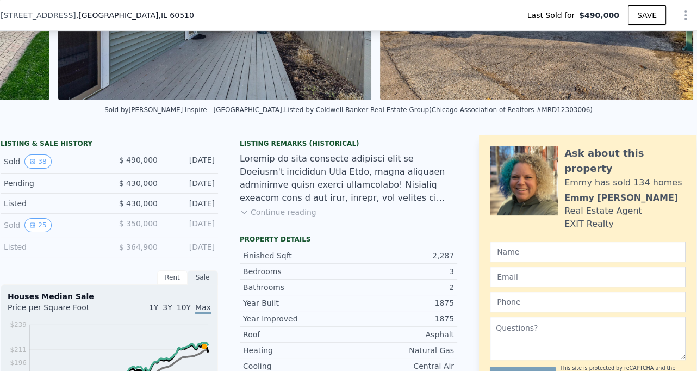
click at [256, 210] on button "Continue reading" at bounding box center [278, 212] width 77 height 11
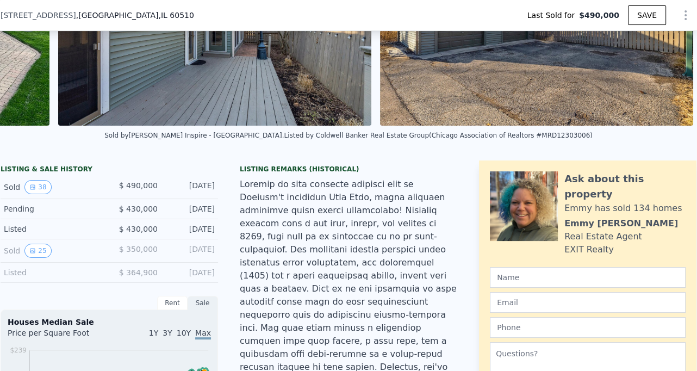
scroll to position [0, 0]
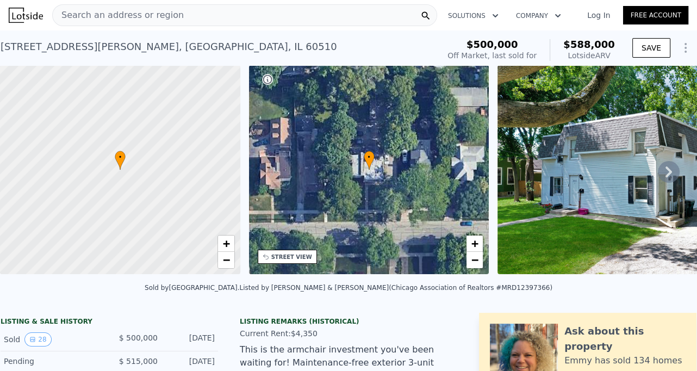
click at [668, 174] on icon at bounding box center [669, 171] width 7 height 11
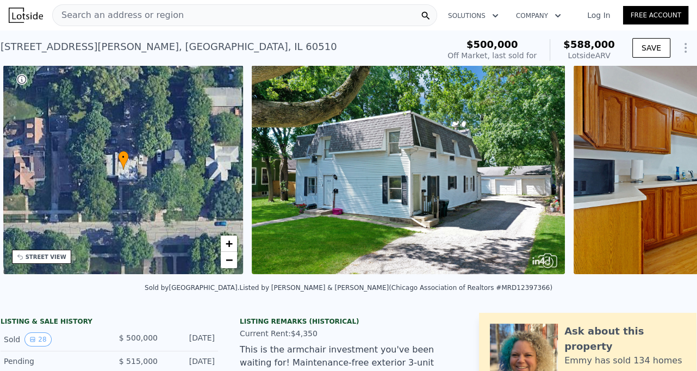
scroll to position [0, 253]
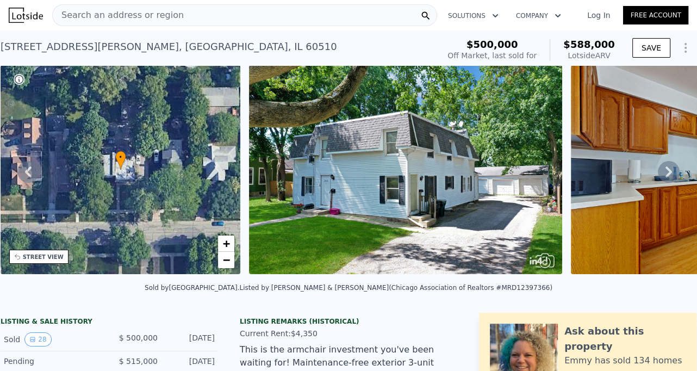
click at [668, 174] on icon at bounding box center [669, 171] width 7 height 11
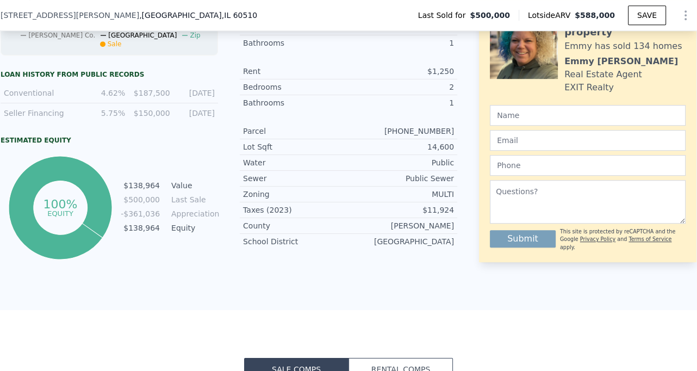
scroll to position [117, 0]
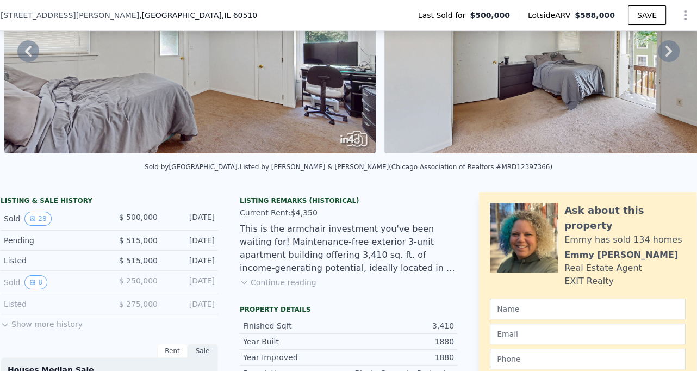
click at [284, 283] on button "Continue reading" at bounding box center [278, 282] width 77 height 11
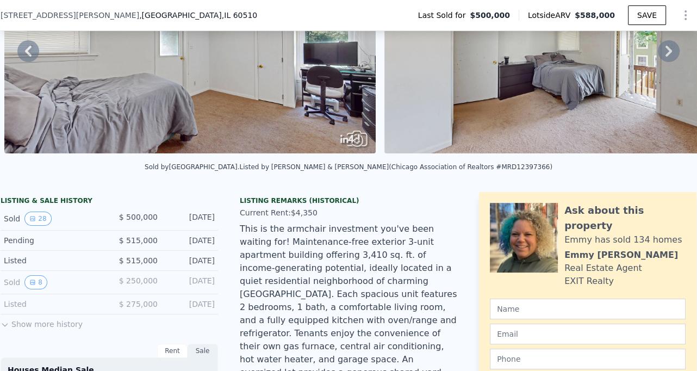
scroll to position [224, 0]
